Goal: Navigation & Orientation: Understand site structure

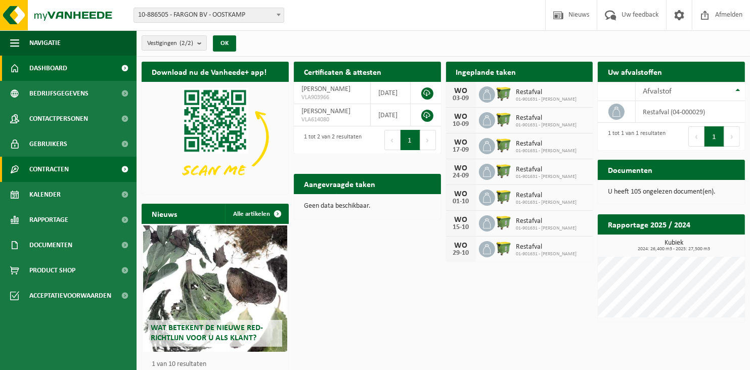
click at [55, 166] on span "Contracten" at bounding box center [48, 169] width 39 height 25
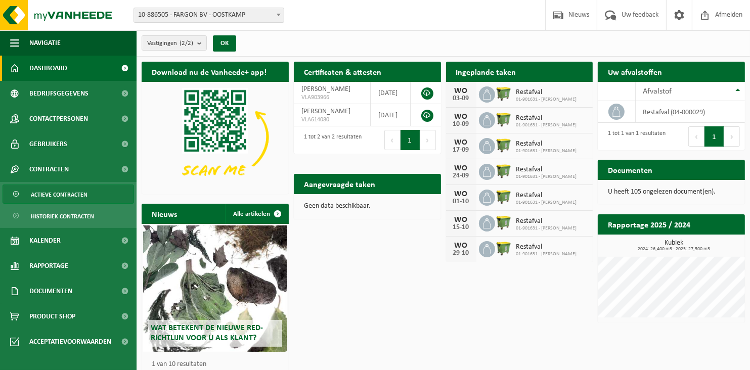
click at [55, 187] on span "Actieve contracten" at bounding box center [59, 194] width 57 height 19
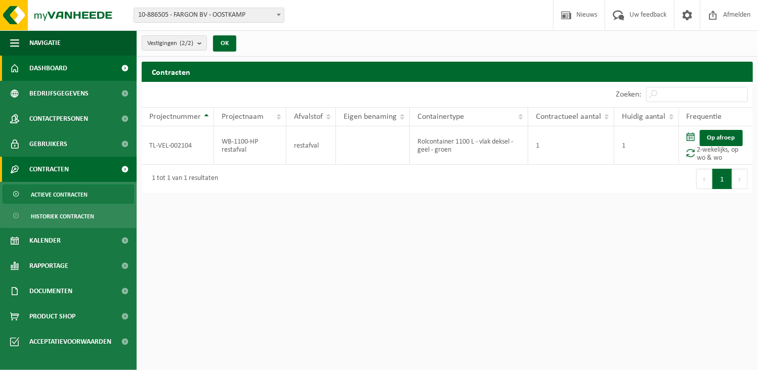
click at [57, 73] on span "Dashboard" at bounding box center [48, 68] width 38 height 25
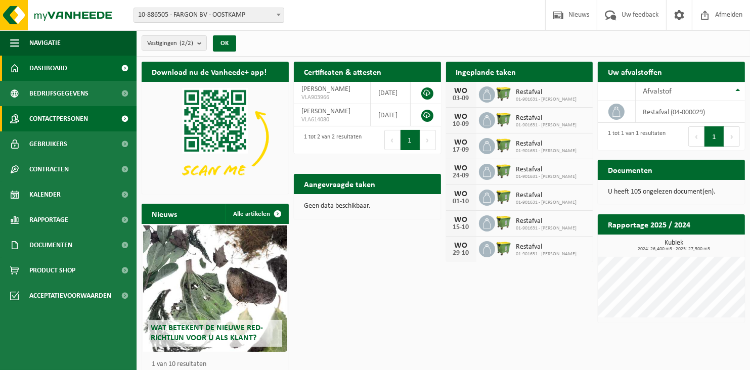
click at [36, 110] on span "Contactpersonen" at bounding box center [58, 118] width 59 height 25
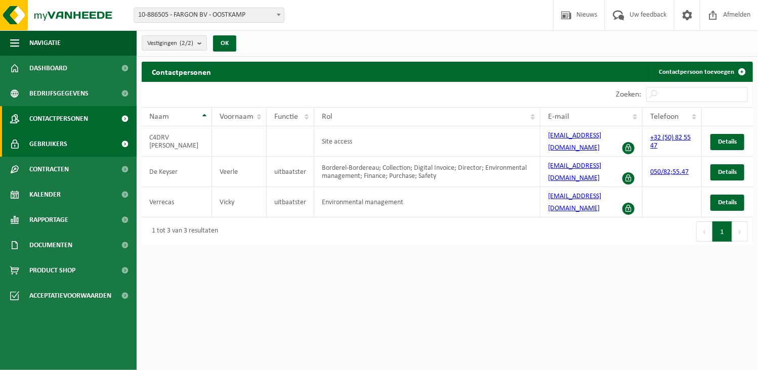
click at [42, 140] on span "Gebruikers" at bounding box center [48, 143] width 38 height 25
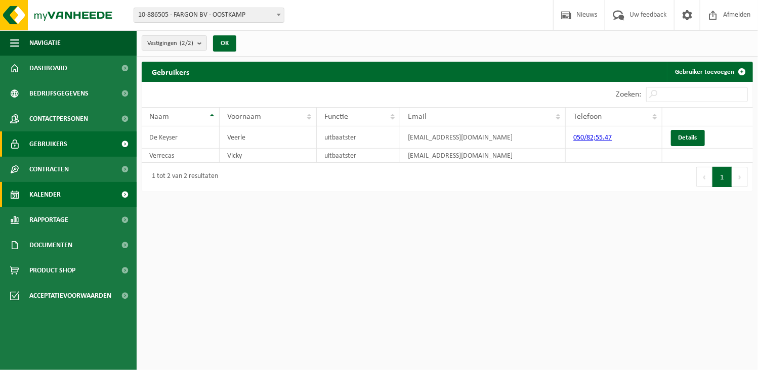
click at [47, 190] on span "Kalender" at bounding box center [44, 194] width 31 height 25
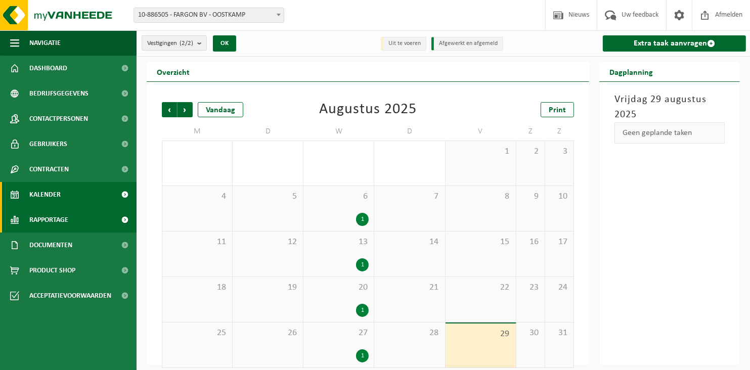
click at [50, 227] on span "Rapportage" at bounding box center [48, 219] width 39 height 25
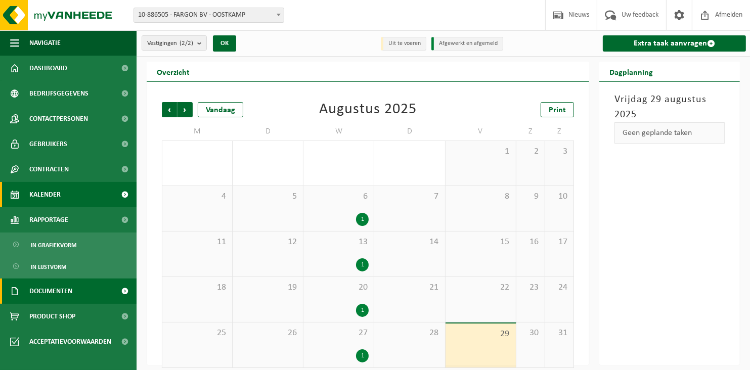
click at [48, 286] on span "Documenten" at bounding box center [50, 291] width 43 height 25
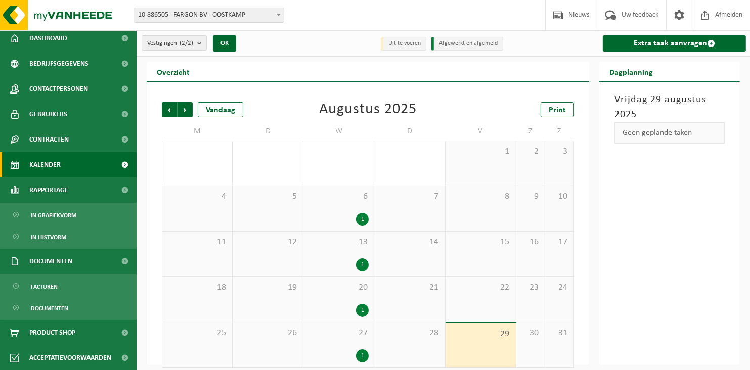
scroll to position [30, 0]
